Goal: Navigation & Orientation: Find specific page/section

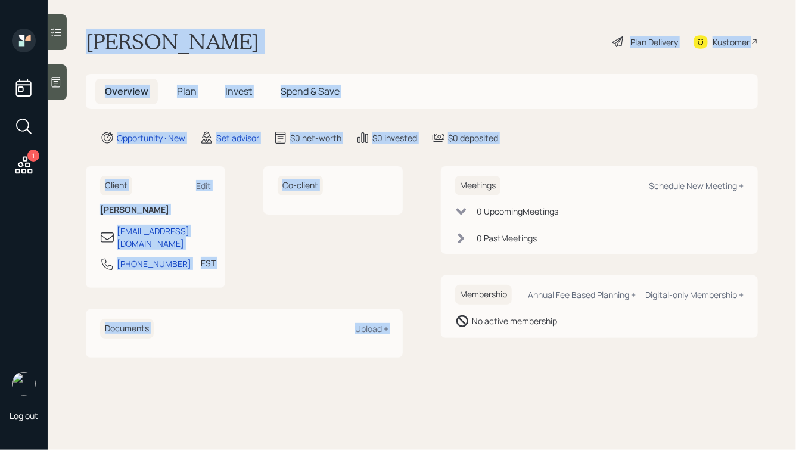
drag, startPoint x: 505, startPoint y: 145, endPoint x: 192, endPoint y: -8, distance: 348.3
click at [192, 0] on html "1 Log out [PERSON_NAME] Plan Delivery Kustomer Overview Plan Invest Spend & Sav…" at bounding box center [398, 225] width 796 height 450
click at [191, 36] on h1 "[PERSON_NAME]" at bounding box center [172, 42] width 173 height 26
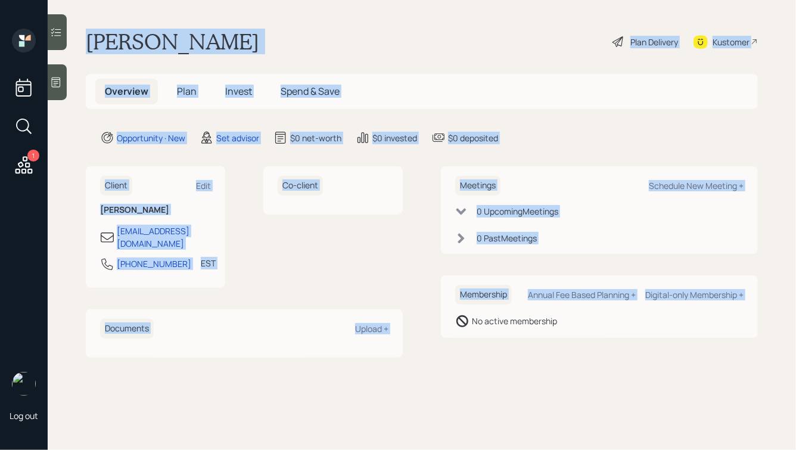
drag, startPoint x: 86, startPoint y: 38, endPoint x: 440, endPoint y: 360, distance: 477.9
click at [440, 360] on main "[PERSON_NAME] Plan Delivery Kustomer Overview Plan Invest Spend & Save Opportun…" at bounding box center [422, 225] width 748 height 450
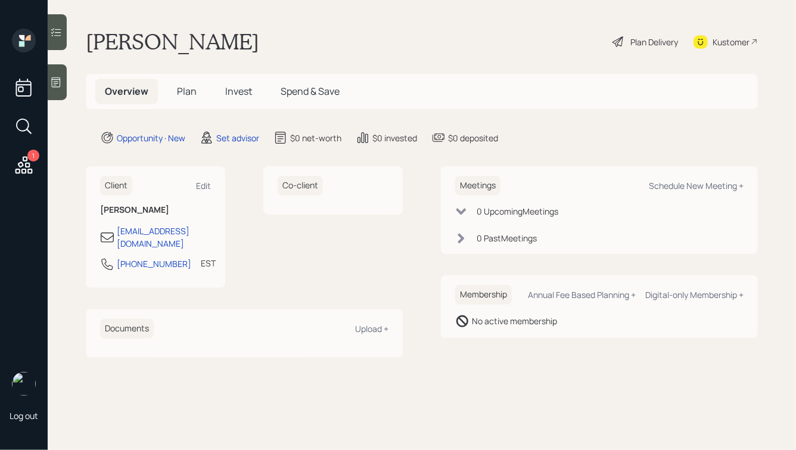
click at [521, 340] on div "Meetings Schedule New Meeting + 0 Upcoming Meeting s 0 Past Meeting s Membershi…" at bounding box center [599, 261] width 317 height 191
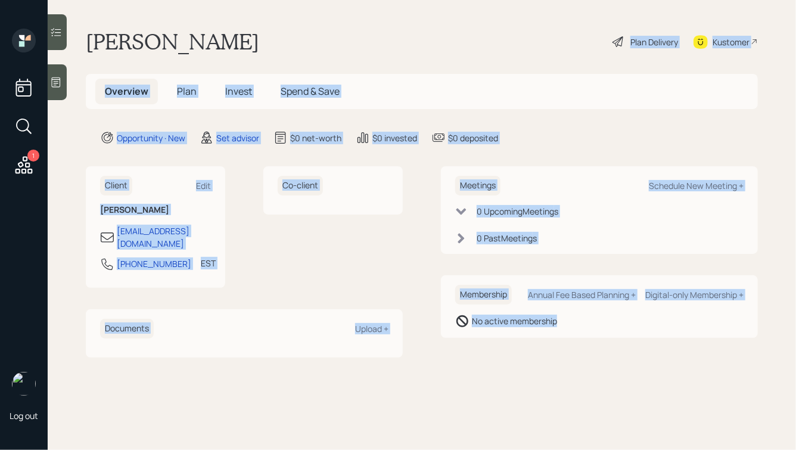
drag, startPoint x: 571, startPoint y: 335, endPoint x: 313, endPoint y: 46, distance: 386.9
click at [313, 46] on main "[PERSON_NAME] Plan Delivery Kustomer Overview Plan Invest Spend & Save Opportun…" at bounding box center [422, 225] width 748 height 450
click at [313, 46] on div "[PERSON_NAME] Plan Delivery Kustomer" at bounding box center [422, 42] width 672 height 26
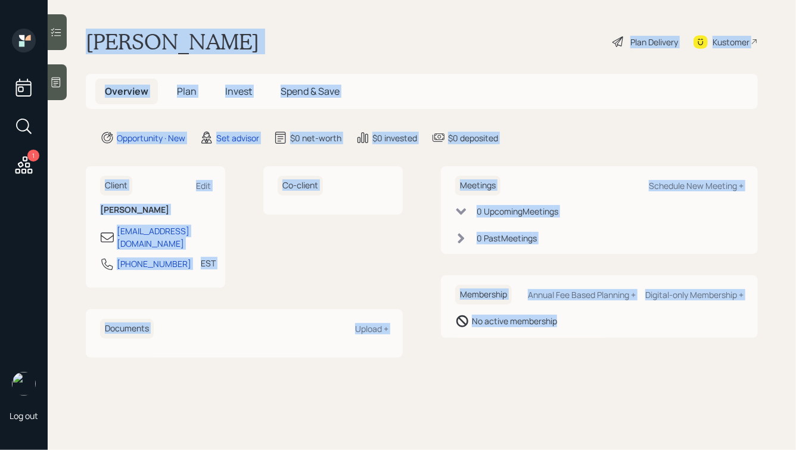
drag, startPoint x: 88, startPoint y: 42, endPoint x: 553, endPoint y: 338, distance: 551.6
click at [553, 338] on main "[PERSON_NAME] Plan Delivery Kustomer Overview Plan Invest Spend & Save Opportun…" at bounding box center [422, 225] width 748 height 450
click at [553, 338] on div "Meetings Schedule New Meeting + 0 Upcoming Meeting s 0 Past Meeting s Membershi…" at bounding box center [599, 261] width 317 height 191
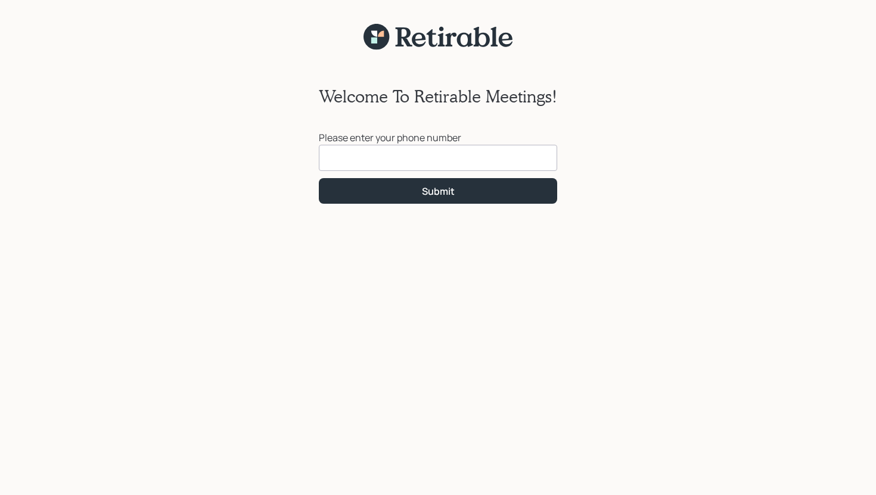
click at [363, 159] on input at bounding box center [438, 158] width 238 height 26
